Goal: Transaction & Acquisition: Obtain resource

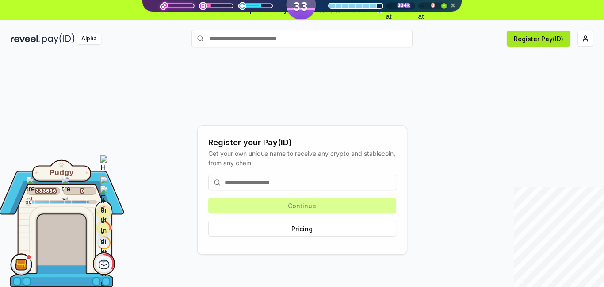
click at [521, 40] on button "Register Pay(ID)" at bounding box center [539, 39] width 64 height 16
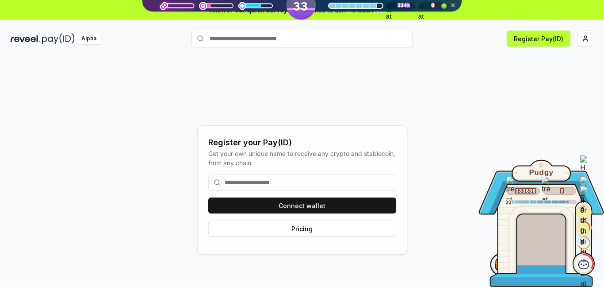
click at [281, 185] on input at bounding box center [302, 182] width 188 height 16
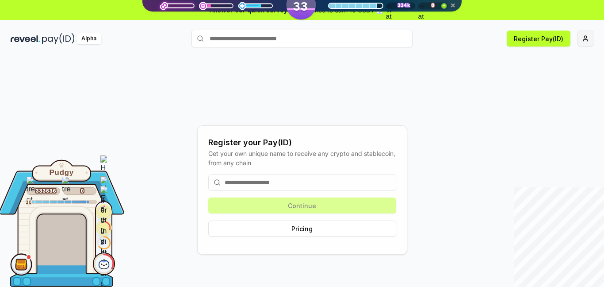
click at [588, 37] on html "Answer our quick survey for a chance to earn 10 USDT 📝 Alpha Register Pay(ID) R…" at bounding box center [302, 143] width 604 height 287
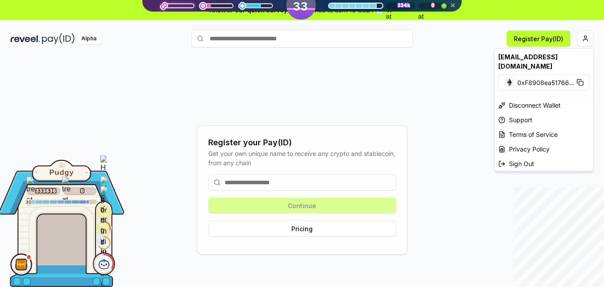
click at [411, 84] on html "Answer our quick survey for a chance to earn 10 USDT 📝 Alpha Register Pay(ID) R…" at bounding box center [302, 143] width 604 height 287
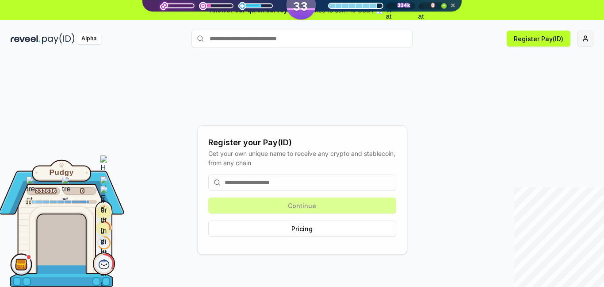
click at [586, 38] on html "Answer our quick survey for a chance to earn 10 USDT 📝 Alpha Register Pay(ID) R…" at bounding box center [302, 143] width 604 height 287
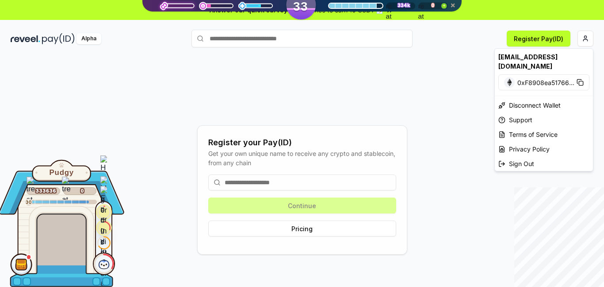
click at [534, 78] on span "0xF8908ea51766 ..." at bounding box center [546, 82] width 57 height 9
click at [516, 55] on div "[EMAIL_ADDRESS][DOMAIN_NAME]" at bounding box center [544, 62] width 98 height 26
drag, startPoint x: 420, startPoint y: 66, endPoint x: 406, endPoint y: 67, distance: 14.2
click at [418, 66] on html "Answer our quick survey for a chance to earn 10 USDT 📝 Alpha Register Pay(ID) R…" at bounding box center [302, 143] width 604 height 287
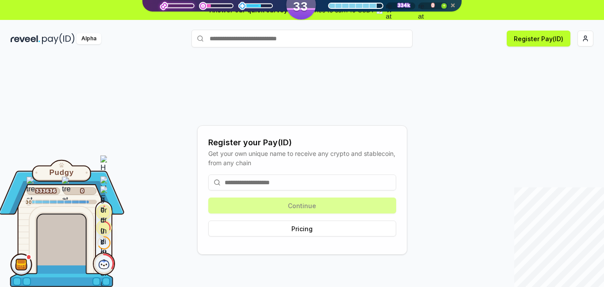
click at [239, 29] on div "Alpha Register Pay(ID)" at bounding box center [302, 38] width 604 height 23
click at [237, 35] on input "text" at bounding box center [302, 39] width 221 height 18
